Goal: Information Seeking & Learning: Learn about a topic

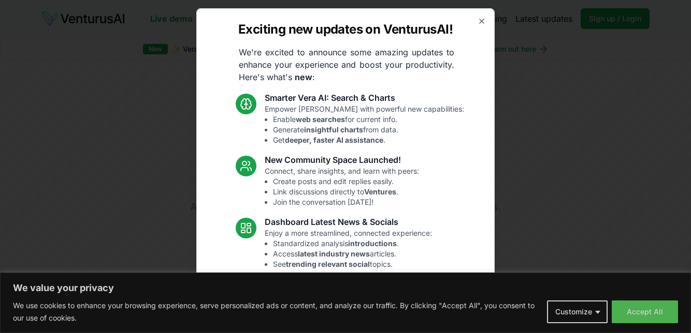
click at [638, 314] on button "Accept All" at bounding box center [644, 312] width 66 height 23
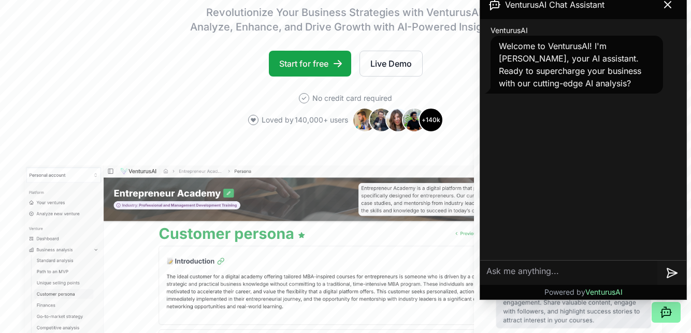
scroll to position [181, 0]
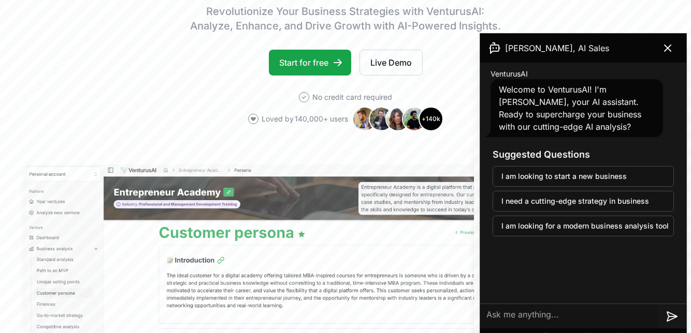
click at [661, 54] on button at bounding box center [667, 48] width 29 height 21
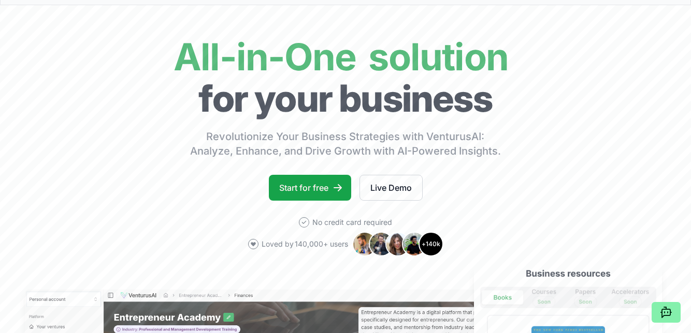
scroll to position [0, 0]
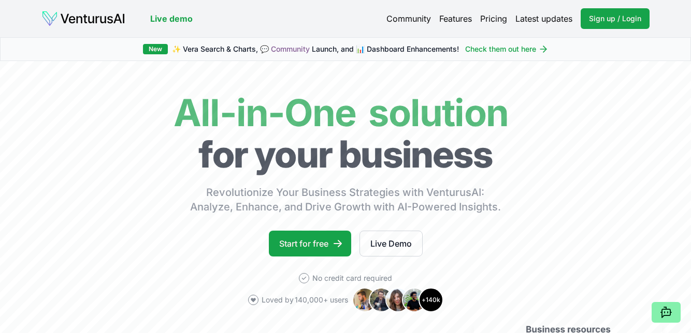
click at [503, 20] on link "Pricing" at bounding box center [493, 18] width 27 height 12
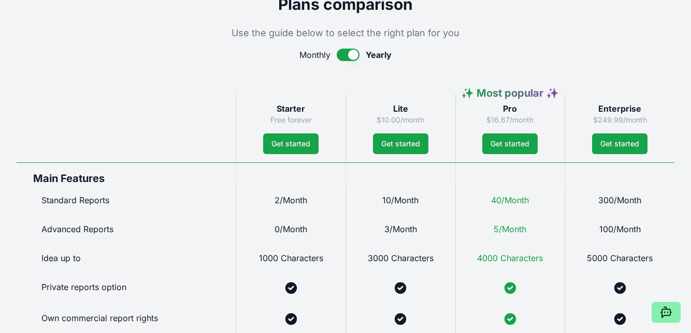
scroll to position [497, 0]
click at [353, 54] on button "button" at bounding box center [347, 54] width 23 height 12
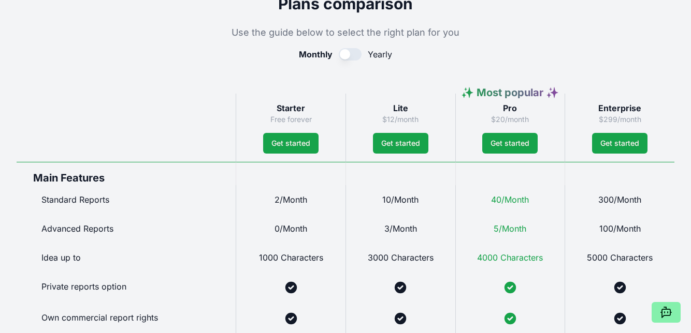
click at [349, 53] on button "button" at bounding box center [350, 54] width 23 height 12
click at [349, 51] on button "button" at bounding box center [347, 54] width 23 height 12
click at [348, 53] on button "button" at bounding box center [350, 54] width 23 height 12
click at [351, 52] on button "button" at bounding box center [347, 54] width 23 height 12
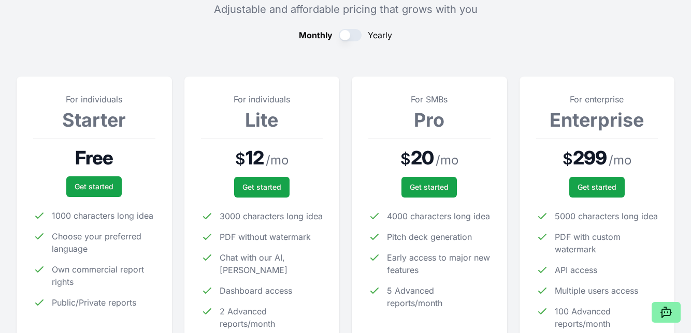
scroll to position [0, 0]
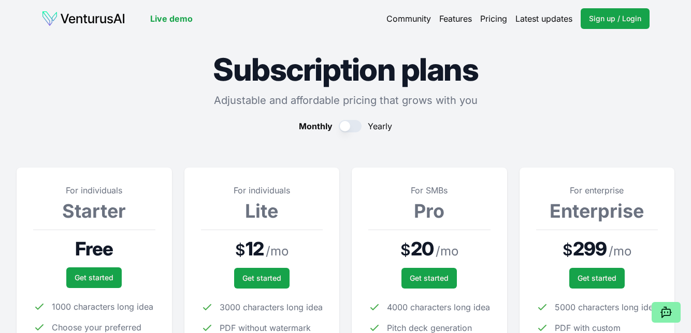
click at [109, 20] on img at bounding box center [83, 18] width 84 height 17
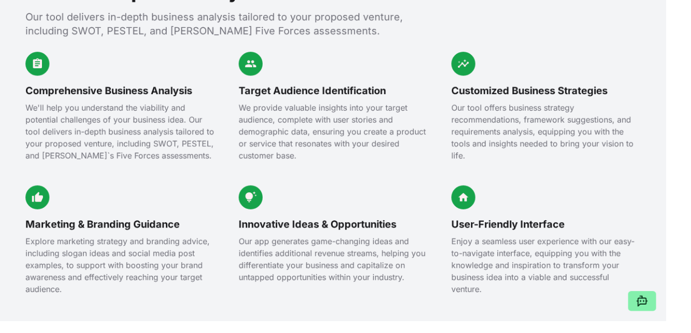
scroll to position [1167, 0]
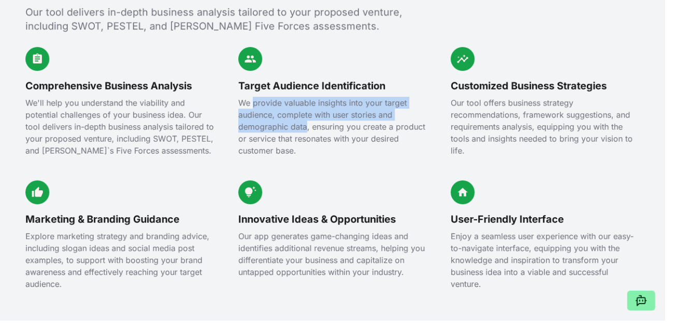
copy p "provide valuable insights into your target audience, complete with user stories…"
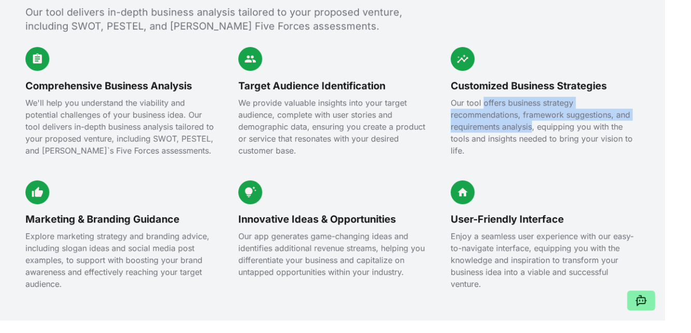
copy p "offers business strategy recommendations, framework suggestions, and requiremen…"
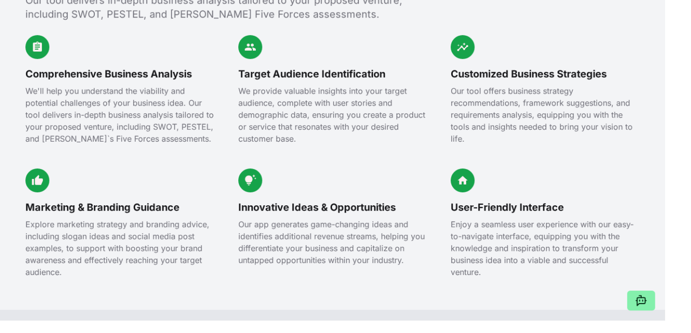
scroll to position [1181, 0]
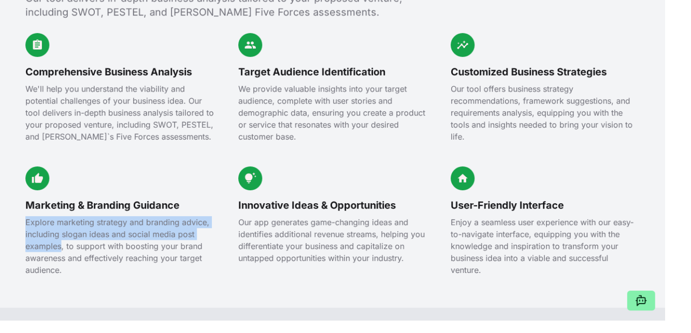
copy p "Explore marketing strategy and branding advice, including slogan ideas and soci…"
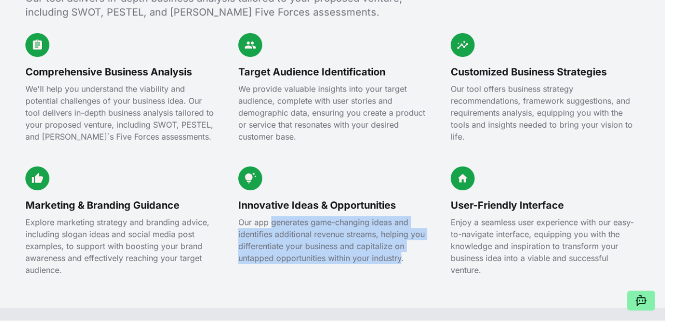
copy p "generates game-changing ideas and identifies additional revenue streams, helpin…"
